Goal: Transaction & Acquisition: Purchase product/service

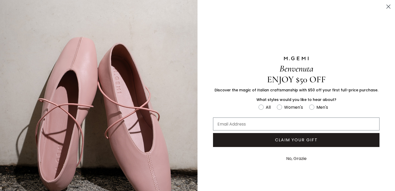
click at [386, 7] on circle "Close dialog" at bounding box center [388, 6] width 9 height 9
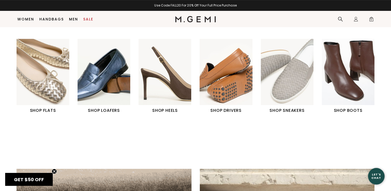
scroll to position [206, 0]
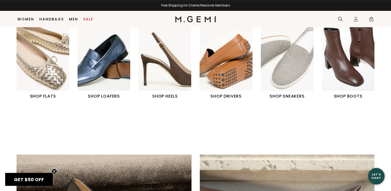
click at [165, 72] on img "3 / 6" at bounding box center [165, 58] width 53 height 66
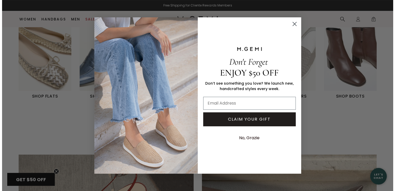
scroll to position [208, 0]
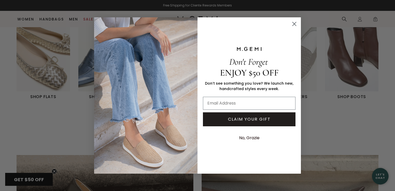
click at [346, 124] on div "Close dialog Don't Forget ENJOY $50 OFF Don’t see something you love? We launch…" at bounding box center [197, 95] width 395 height 191
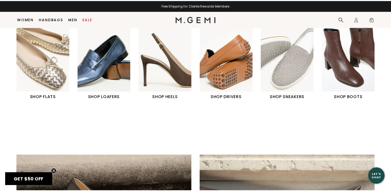
scroll to position [206, 0]
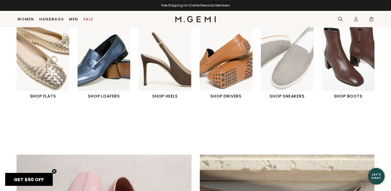
click at [215, 64] on img "4 / 6" at bounding box center [226, 58] width 53 height 66
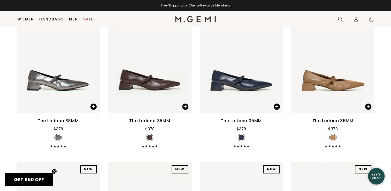
scroll to position [268, 0]
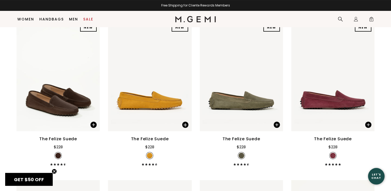
scroll to position [92, 0]
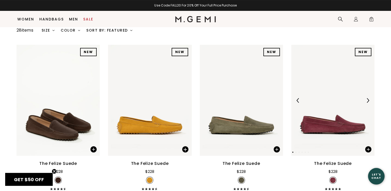
click at [333, 92] on img at bounding box center [332, 100] width 83 height 111
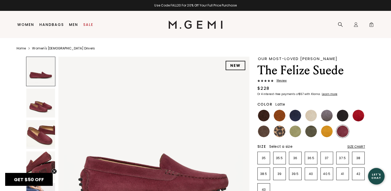
click at [313, 119] on img at bounding box center [311, 116] width 12 height 12
